Goal: Information Seeking & Learning: Learn about a topic

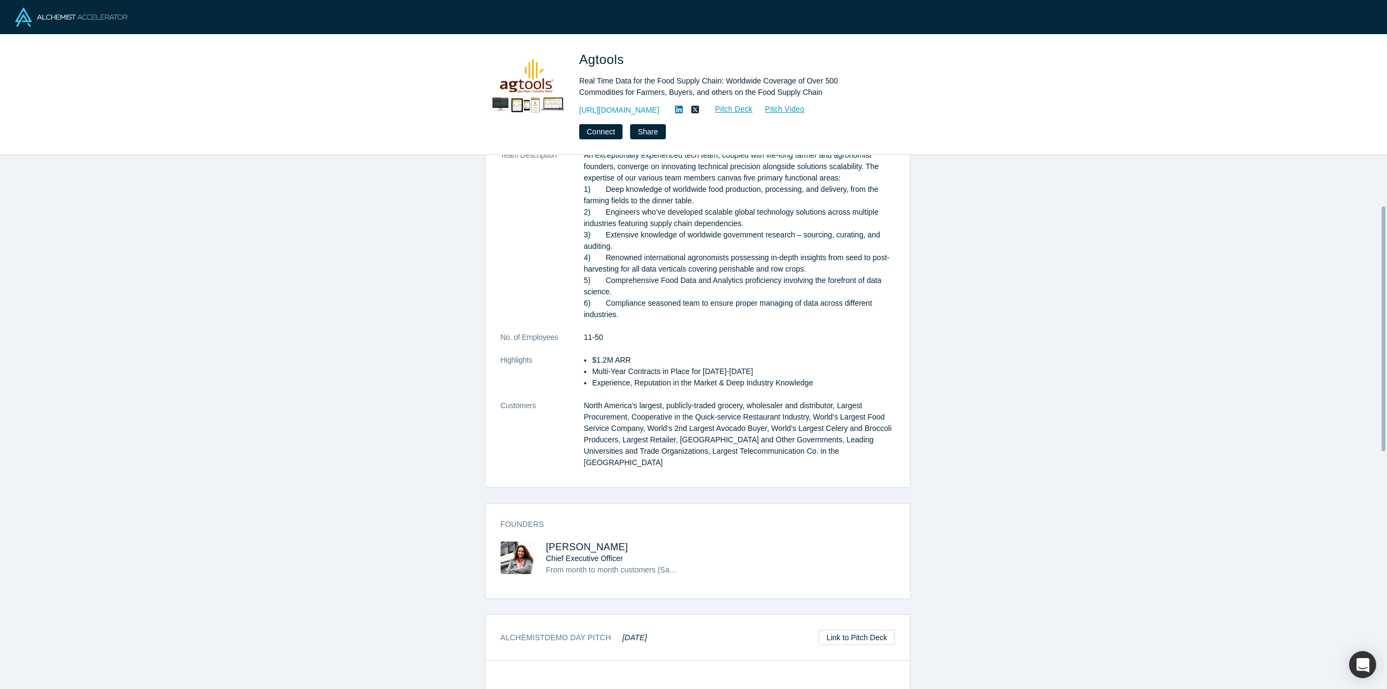
scroll to position [108, 0]
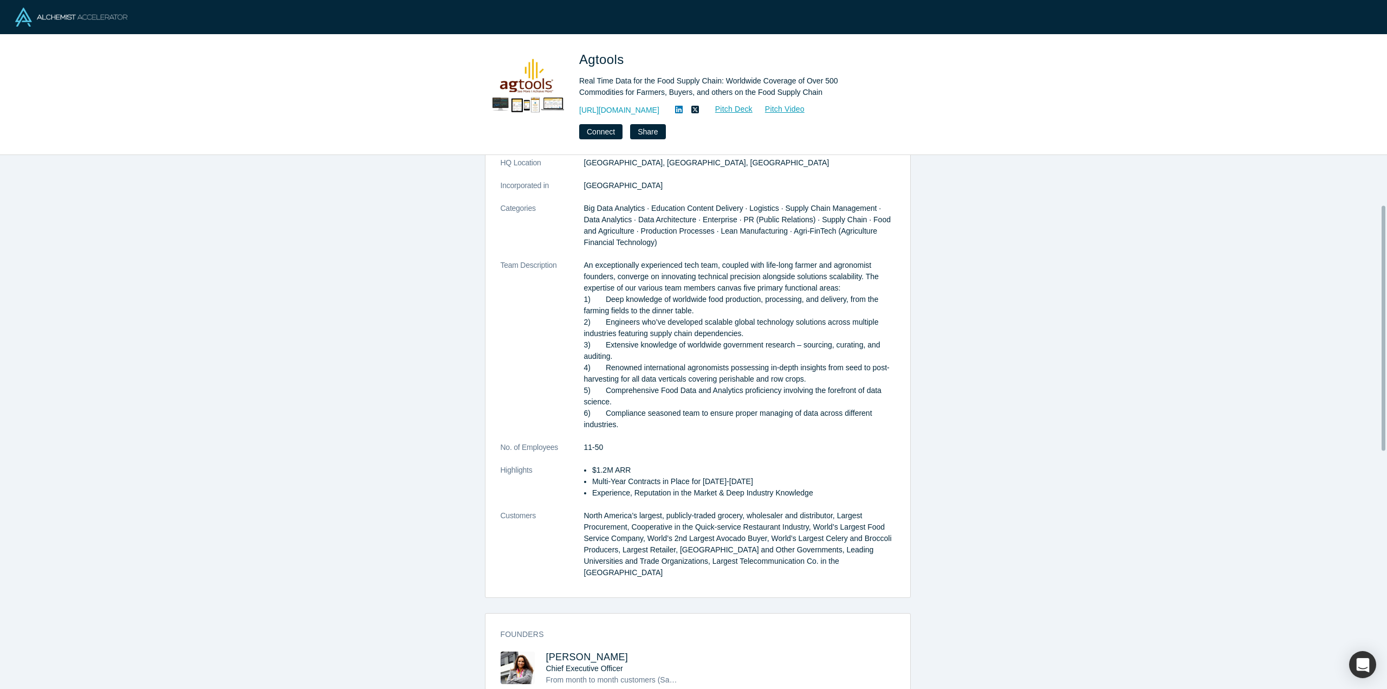
click at [576, 200] on dt "Incorporated in" at bounding box center [542, 191] width 83 height 23
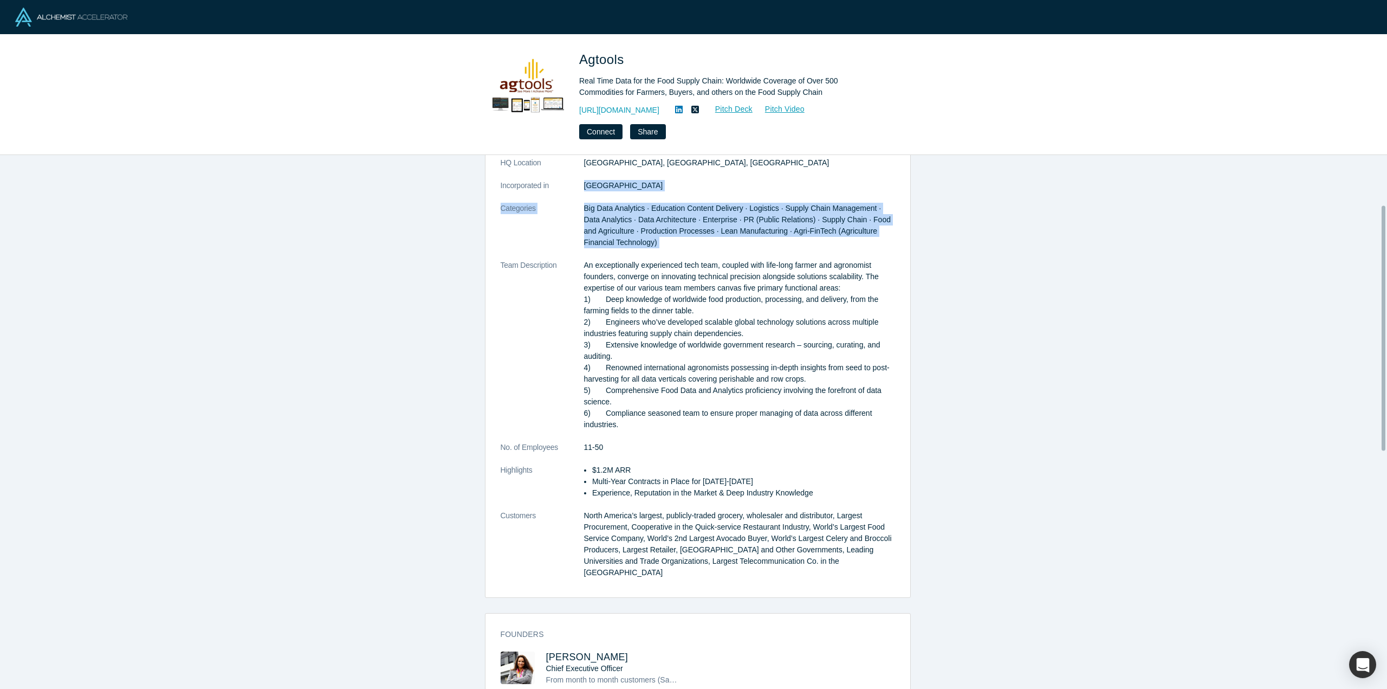
drag, startPoint x: 576, startPoint y: 200, endPoint x: 653, endPoint y: 247, distance: 89.8
click at [653, 247] on dl "Description Real Time Data for the Food Supply Chain: Worldwide Coverage of Ove…" at bounding box center [698, 344] width 394 height 489
click at [653, 247] on dd "Big Data Analytics · Education Content Delivery · Logistics · Supply Chain Mana…" at bounding box center [739, 226] width 311 height 46
drag, startPoint x: 653, startPoint y: 247, endPoint x: 589, endPoint y: 204, distance: 76.9
click at [589, 204] on dd "Big Data Analytics · Education Content Delivery · Logistics · Supply Chain Mana…" at bounding box center [739, 226] width 311 height 46
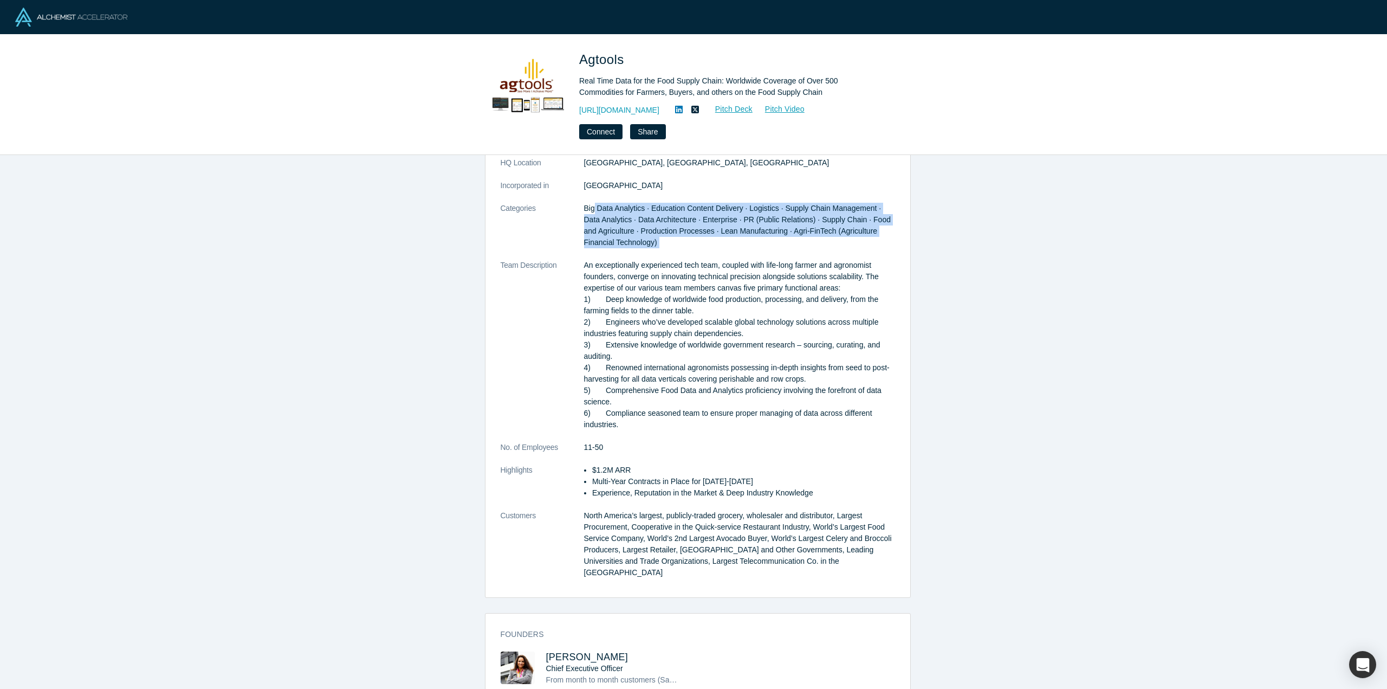
click at [589, 204] on span "Big Data Analytics · Education Content Delivery · Logistics · Supply Chain Mana…" at bounding box center [737, 225] width 307 height 43
drag, startPoint x: 589, startPoint y: 204, endPoint x: 638, endPoint y: 238, distance: 59.7
click at [638, 238] on dd "Big Data Analytics · Education Content Delivery · Logistics · Supply Chain Mana…" at bounding box center [739, 226] width 311 height 46
drag, startPoint x: 638, startPoint y: 238, endPoint x: 555, endPoint y: 206, distance: 89.4
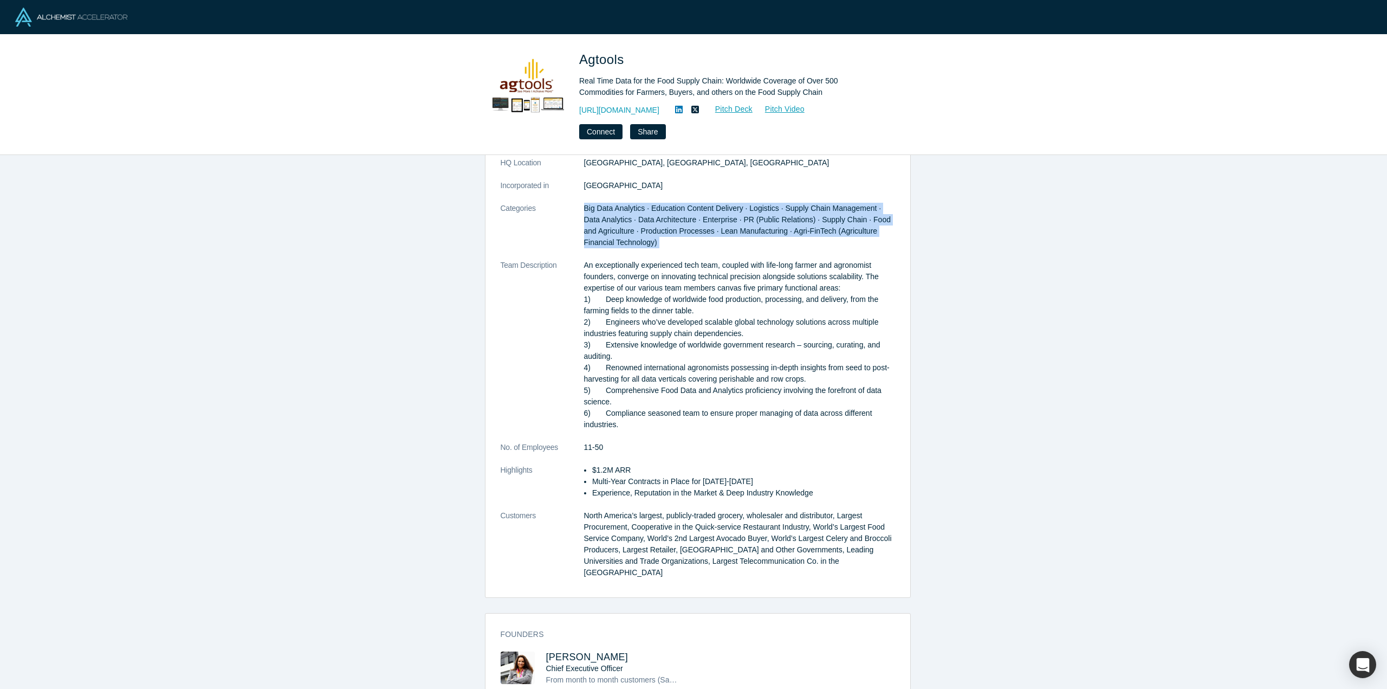
click at [555, 206] on dl "Description Real Time Data for the Food Supply Chain: Worldwide Coverage of Ove…" at bounding box center [698, 344] width 394 height 489
click at [555, 206] on dt "Categories" at bounding box center [542, 231] width 83 height 57
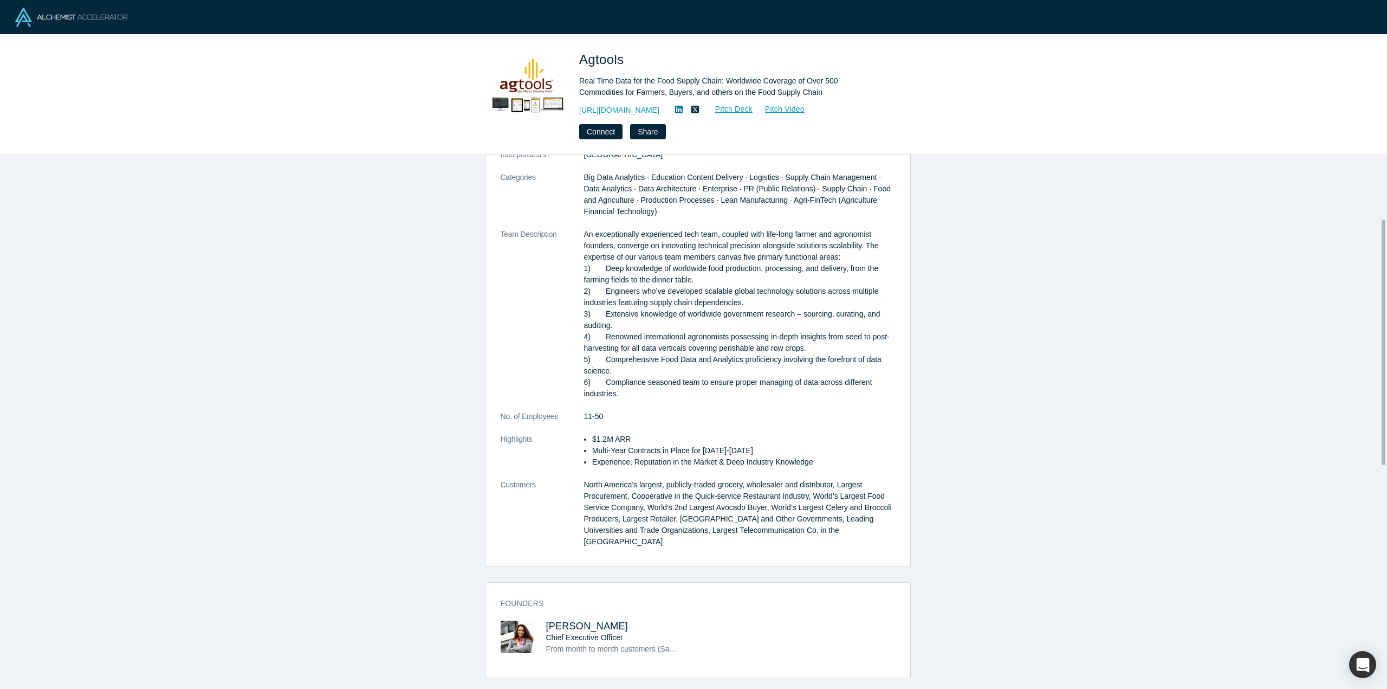
scroll to position [163, 0]
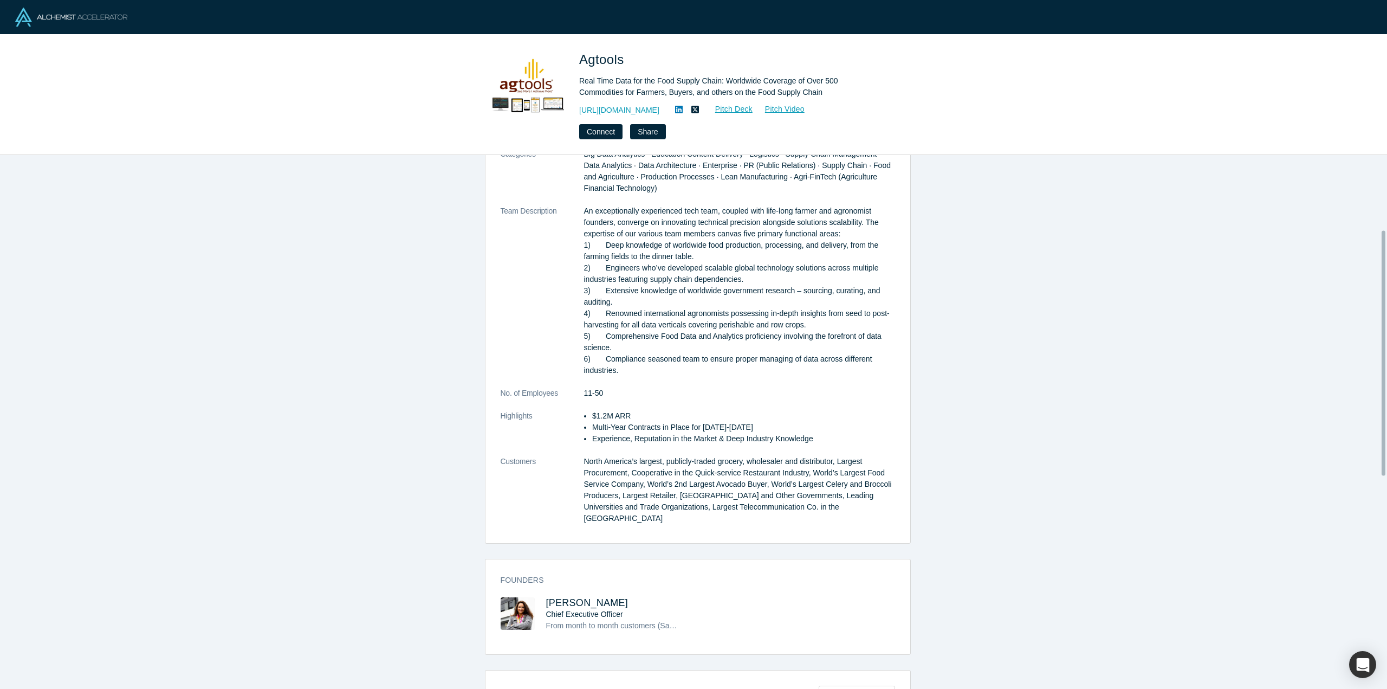
click at [572, 205] on dt "Team Description" at bounding box center [542, 296] width 83 height 182
drag, startPoint x: 572, startPoint y: 205, endPoint x: 870, endPoint y: 235, distance: 299.5
click at [870, 235] on dl "Description Real Time Data for the Food Supply Chain: Worldwide Coverage of Ove…" at bounding box center [698, 290] width 394 height 489
click at [870, 235] on p "An exceptionally experienced tech team, coupled with life-long farmer and agron…" at bounding box center [739, 290] width 311 height 171
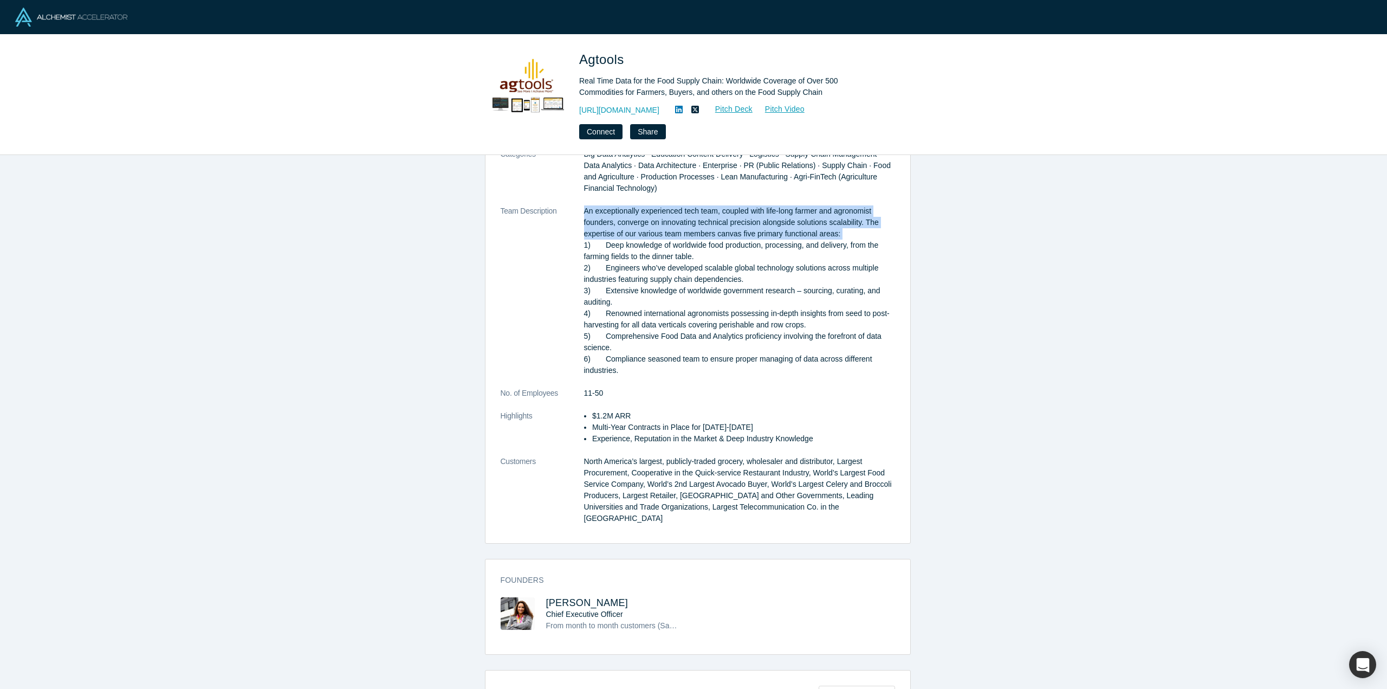
drag, startPoint x: 870, startPoint y: 235, endPoint x: 562, endPoint y: 209, distance: 308.9
click at [562, 209] on dl "Description Real Time Data for the Food Supply Chain: Worldwide Coverage of Ove…" at bounding box center [698, 290] width 394 height 489
click at [562, 209] on dt "Team Description" at bounding box center [542, 296] width 83 height 182
drag, startPoint x: 586, startPoint y: 344, endPoint x: 546, endPoint y: 255, distance: 97.0
click at [545, 256] on dl "Description Real Time Data for the Food Supply Chain: Worldwide Coverage of Ove…" at bounding box center [698, 290] width 394 height 489
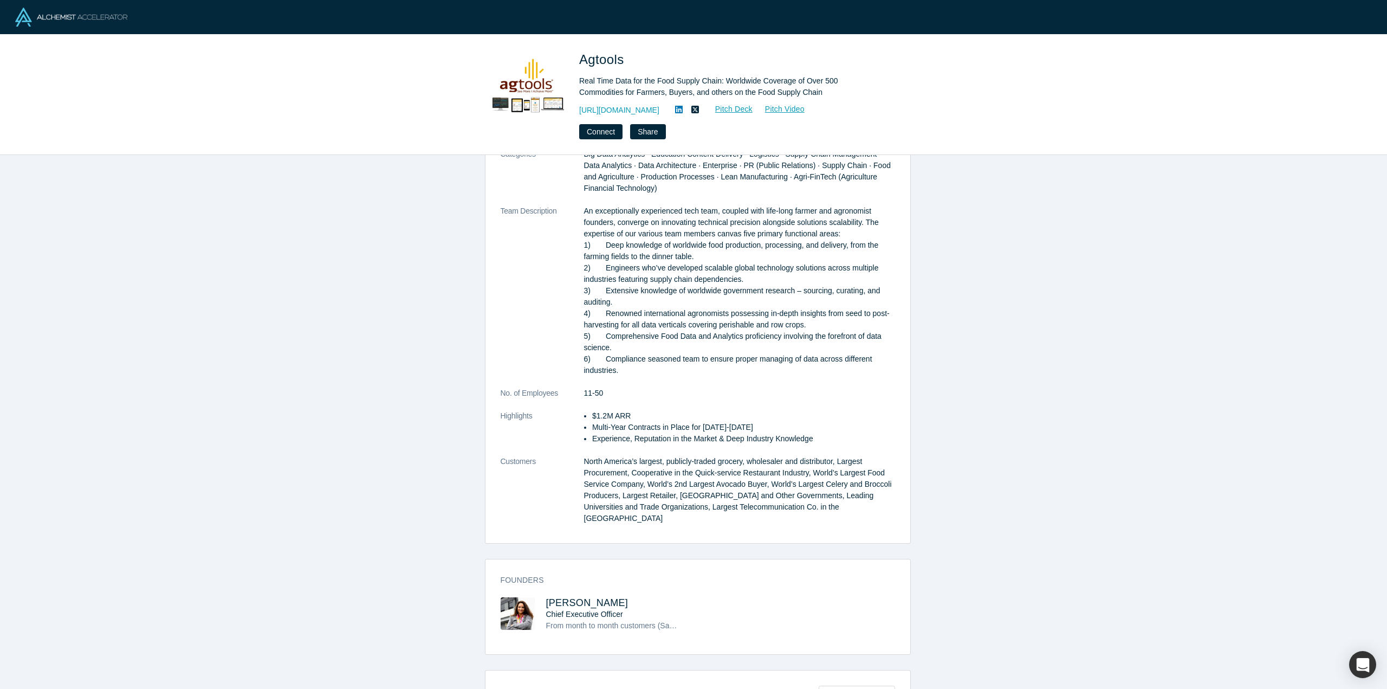
click at [546, 255] on dt "Team Description" at bounding box center [542, 296] width 83 height 182
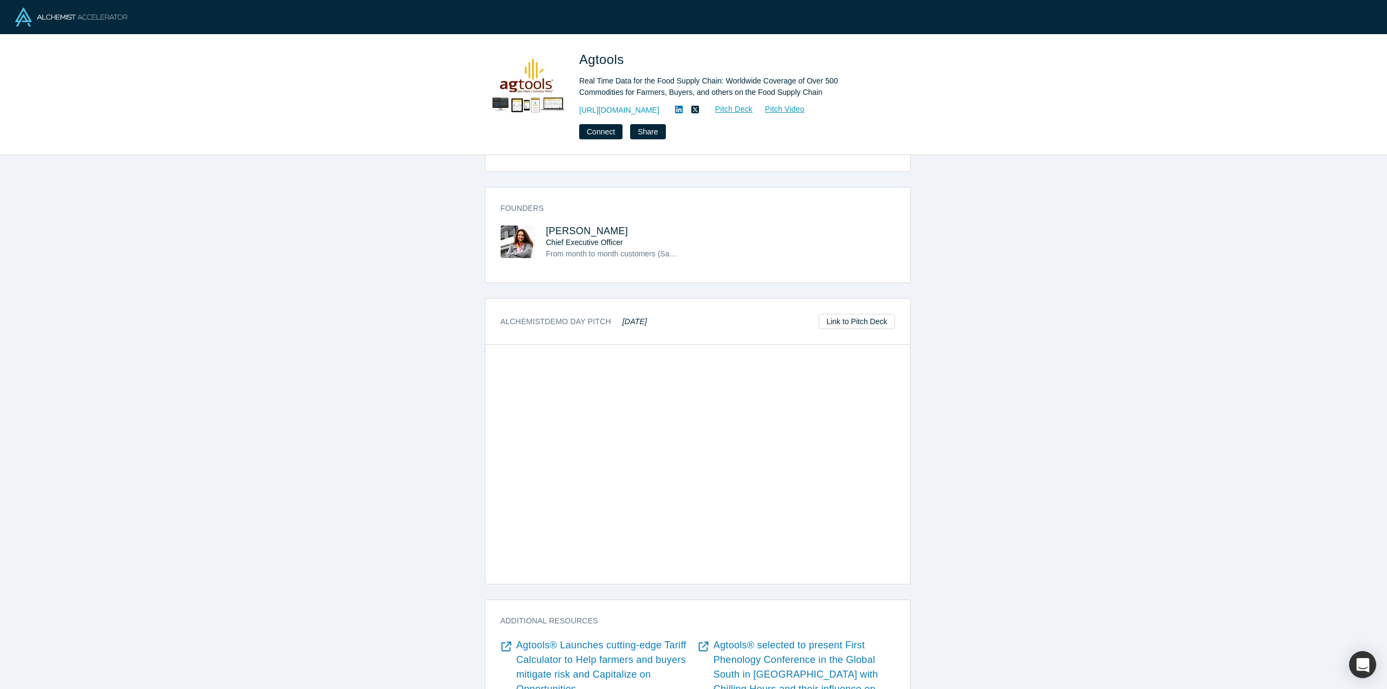
scroll to position [626, 0]
